Goal: Task Accomplishment & Management: Use online tool/utility

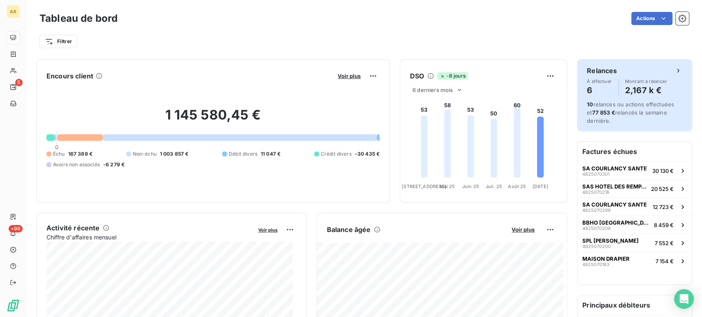
click at [587, 88] on h4 "6" at bounding box center [599, 90] width 25 height 13
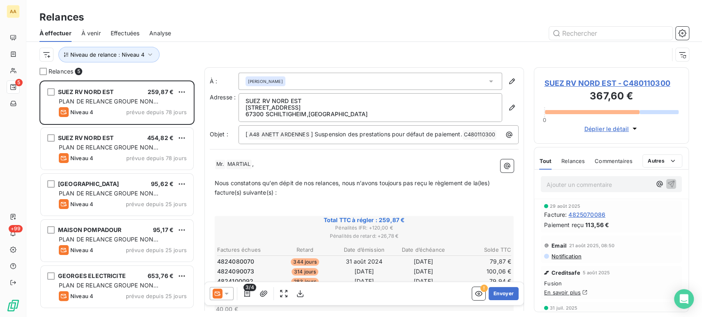
scroll to position [230, 148]
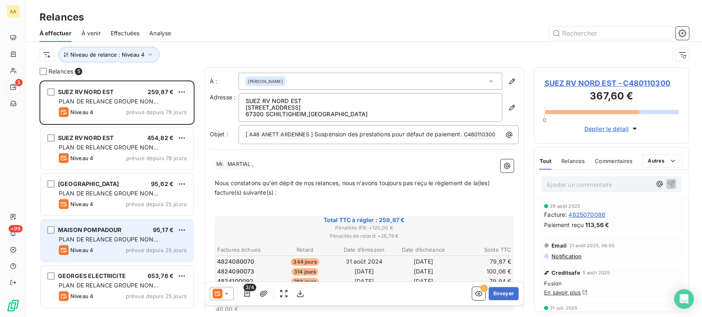
click at [134, 232] on div "MAISON POMPADOUR 95,17 €" at bounding box center [123, 230] width 128 height 7
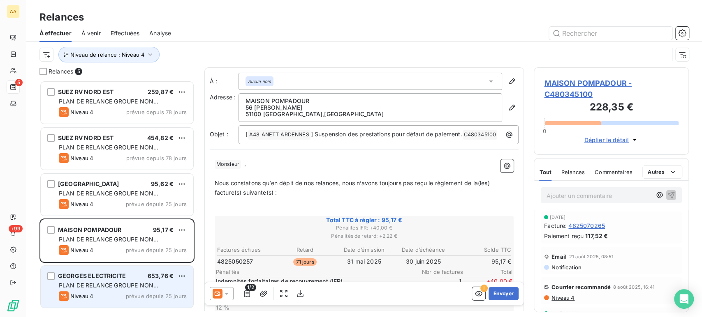
click at [125, 282] on span "PLAN DE RELANCE GROUPE NON AUTOMATIQUE" at bounding box center [109, 289] width 100 height 15
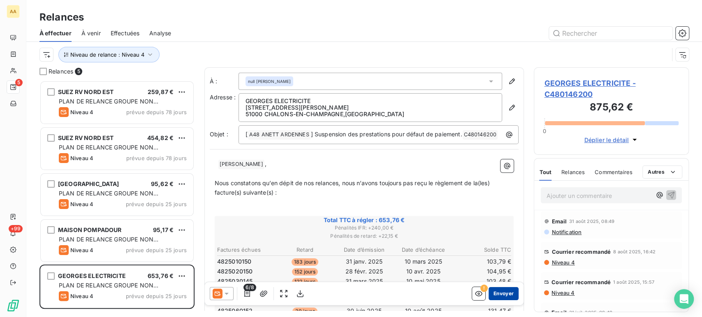
click at [499, 295] on button "Envoyer" at bounding box center [504, 293] width 30 height 13
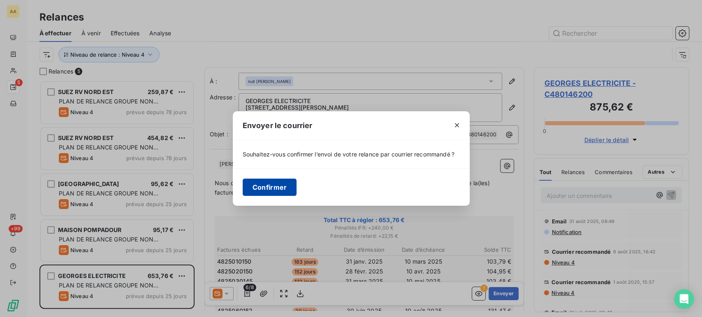
click at [265, 190] on button "Confirmer" at bounding box center [270, 187] width 54 height 17
